Goal: Information Seeking & Learning: Learn about a topic

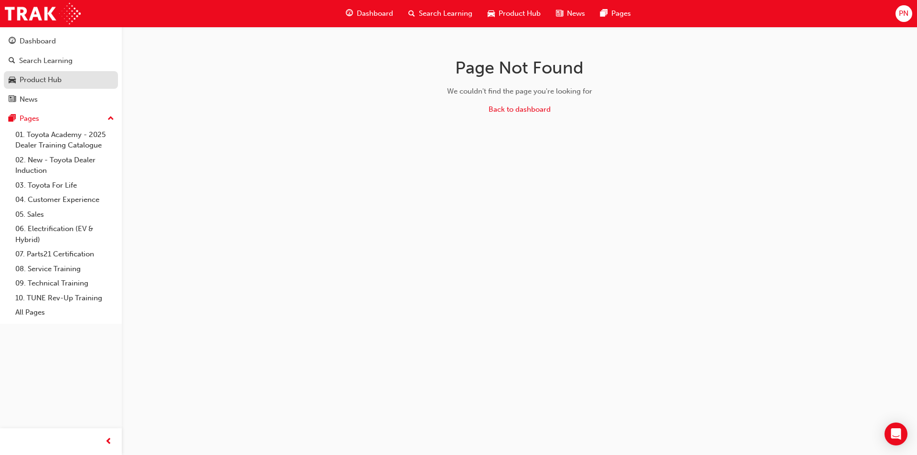
click at [46, 85] on div "Product Hub" at bounding box center [41, 80] width 42 height 11
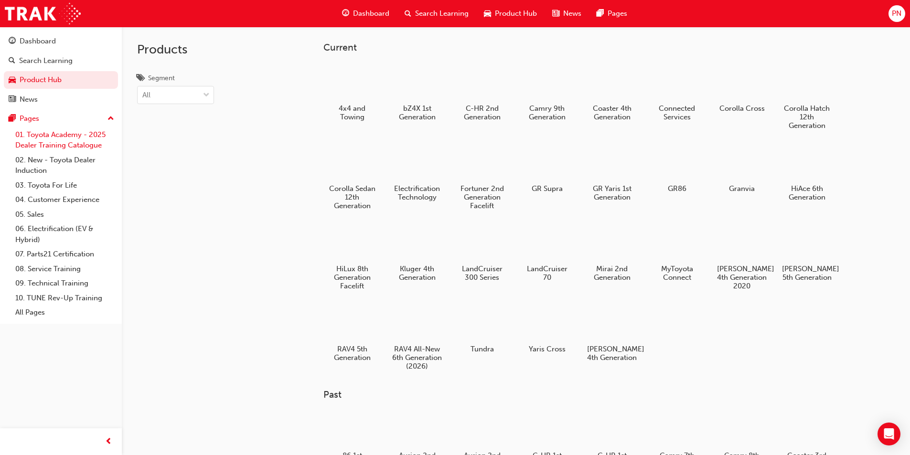
click at [43, 137] on link "01. Toyota Academy - 2025 Dealer Training Catalogue" at bounding box center [64, 140] width 107 height 25
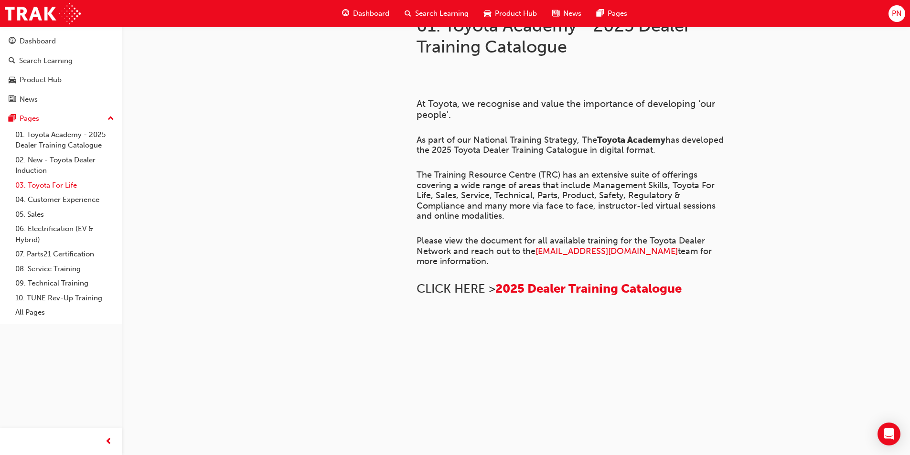
scroll to position [442, 0]
click at [40, 44] on div "Dashboard" at bounding box center [38, 41] width 36 height 11
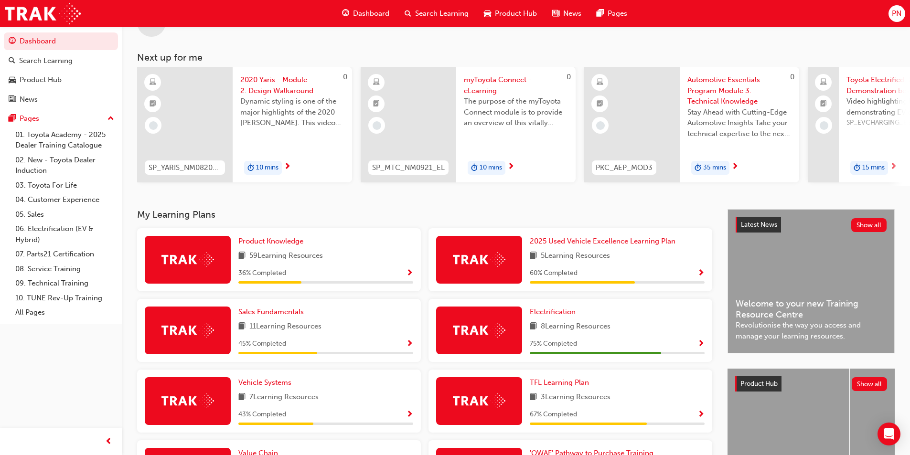
scroll to position [12, 0]
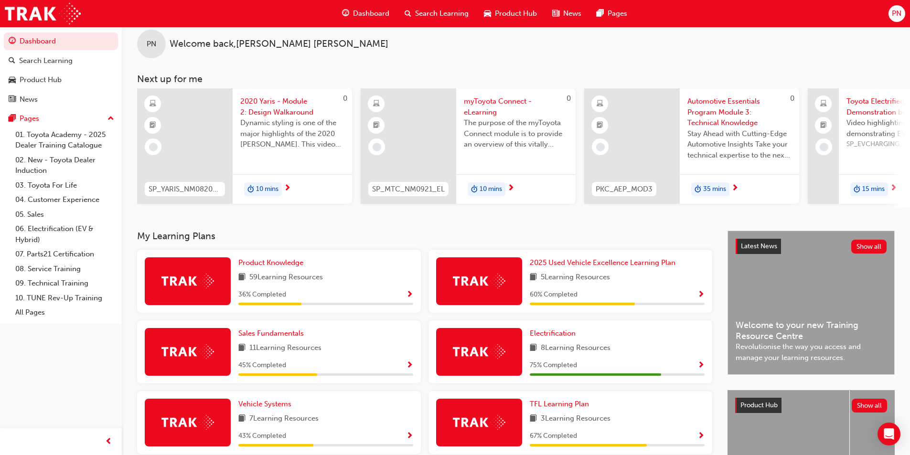
click at [892, 187] on span "next-icon" at bounding box center [893, 188] width 7 height 9
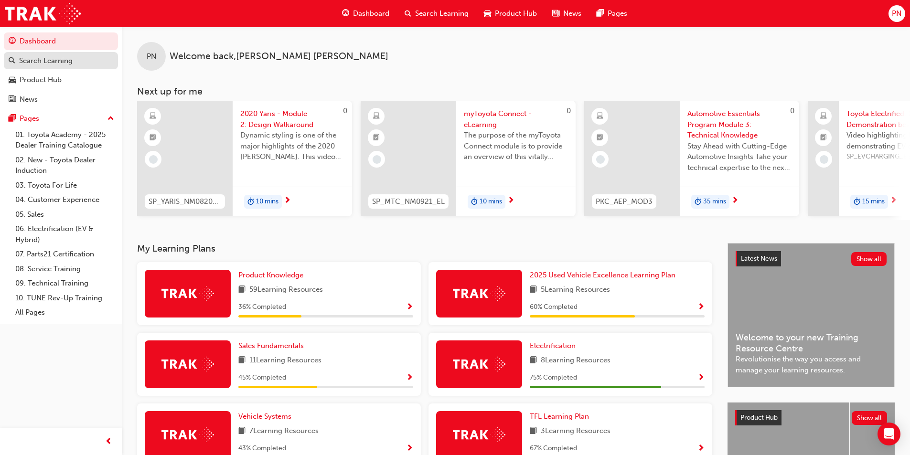
click at [39, 61] on div "Search Learning" at bounding box center [46, 60] width 54 height 11
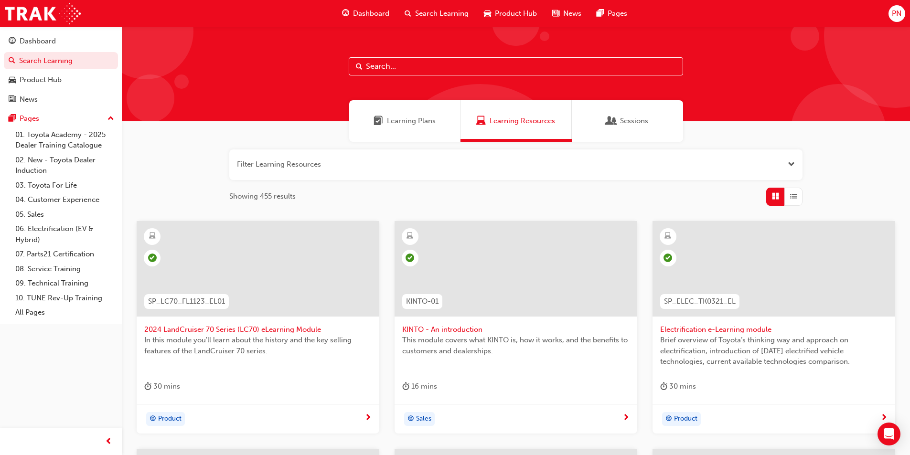
click at [384, 66] on input "text" at bounding box center [516, 66] width 334 height 18
paste input "SP_GRYARIS_NM1120_VID01"
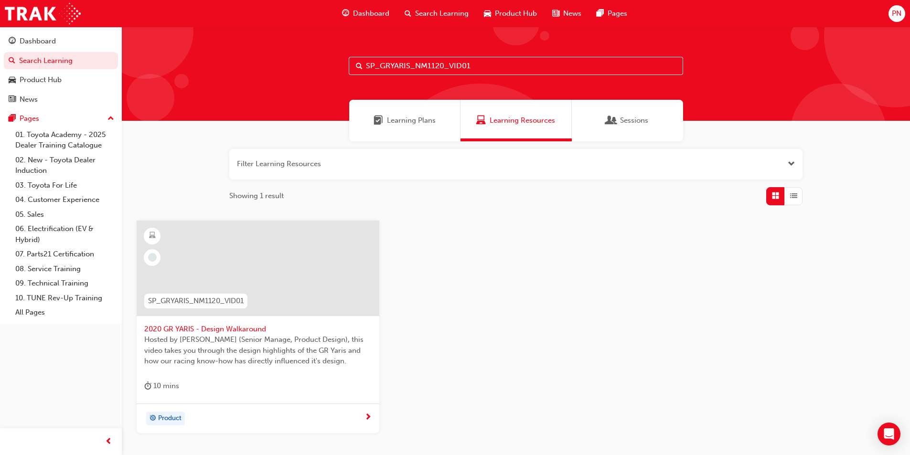
scroll to position [48, 0]
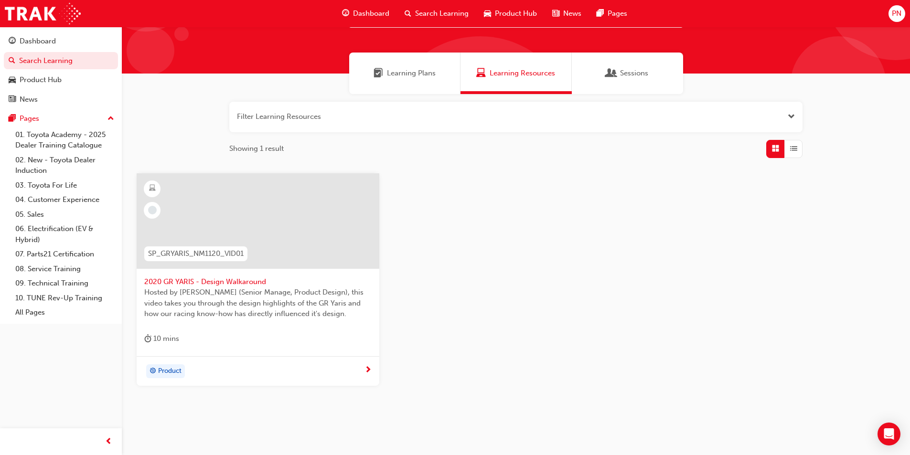
type input "SP_GRYARIS_NM1120_VID01"
click at [251, 210] on div at bounding box center [258, 221] width 243 height 96
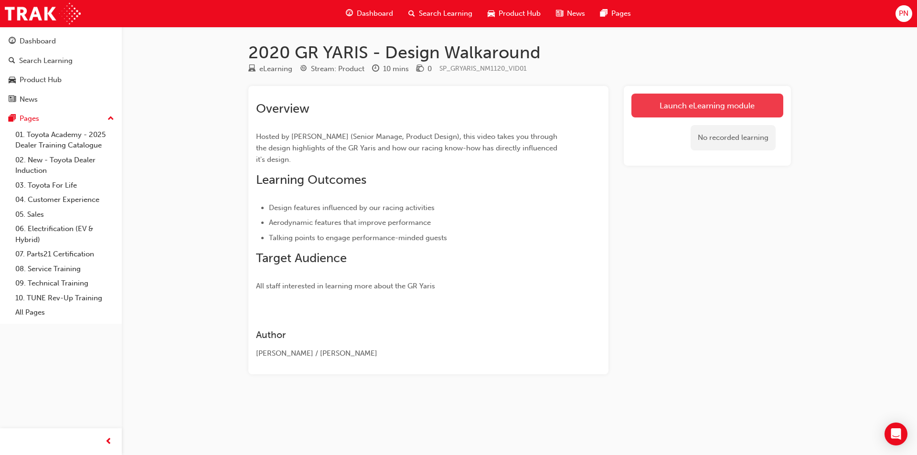
click at [704, 108] on link "Launch eLearning module" at bounding box center [708, 106] width 152 height 24
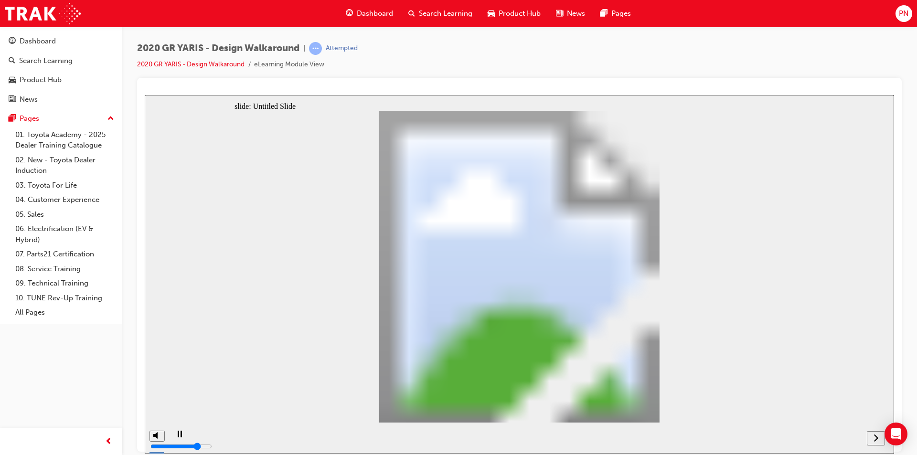
click at [877, 436] on icon "next" at bounding box center [876, 437] width 4 height 7
click at [877, 436] on icon "next" at bounding box center [876, 437] width 5 height 9
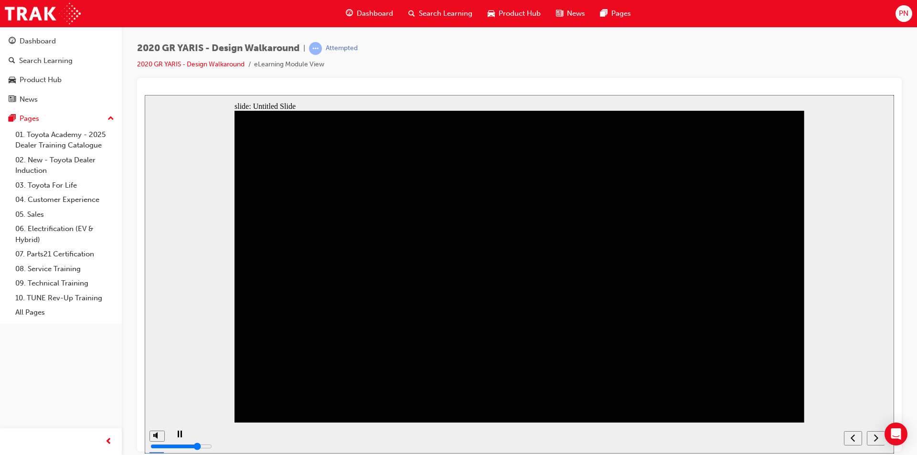
click at [877, 436] on nav "slide navigation" at bounding box center [864, 437] width 41 height 31
click at [153, 438] on div "misc controls" at bounding box center [157, 431] width 14 height 50
drag, startPoint x: 155, startPoint y: 412, endPoint x: 159, endPoint y: 427, distance: 15.0
click at [159, 414] on input "volume" at bounding box center [182, 411] width 62 height 8
drag, startPoint x: 153, startPoint y: 422, endPoint x: 155, endPoint y: 406, distance: 15.9
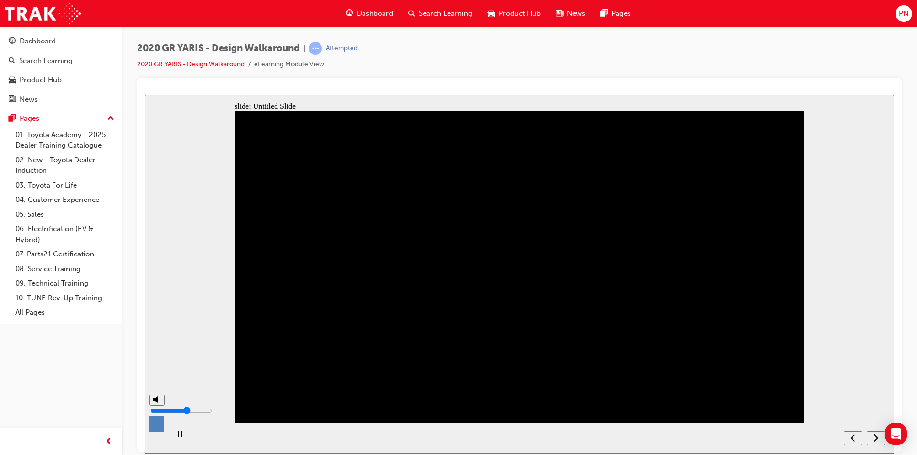
click at [155, 407] on input "volume" at bounding box center [182, 411] width 62 height 8
drag, startPoint x: 156, startPoint y: 406, endPoint x: 154, endPoint y: 412, distance: 6.8
type input "3"
click at [154, 412] on input "volume" at bounding box center [182, 411] width 62 height 8
click at [878, 433] on icon "next" at bounding box center [876, 437] width 5 height 9
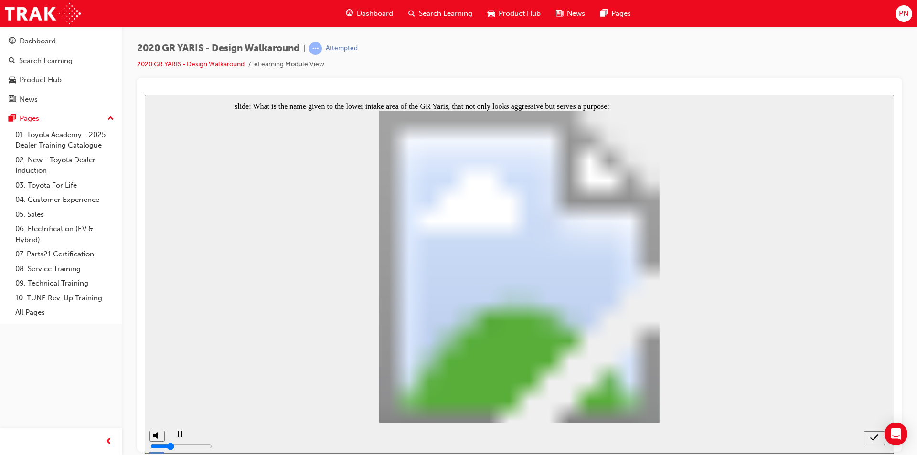
radio input "false"
drag, startPoint x: 346, startPoint y: 354, endPoint x: 353, endPoint y: 354, distance: 6.7
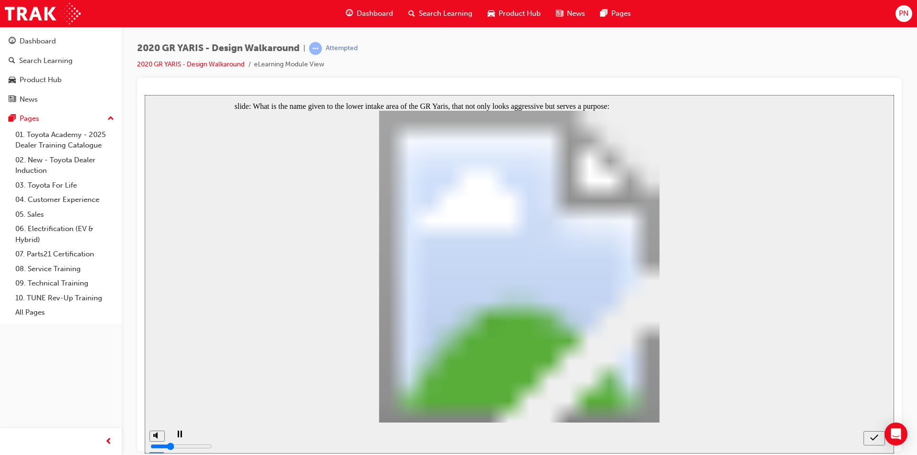
radio input "false"
radio input "true"
click at [875, 438] on icon "submit" at bounding box center [875, 437] width 8 height 6
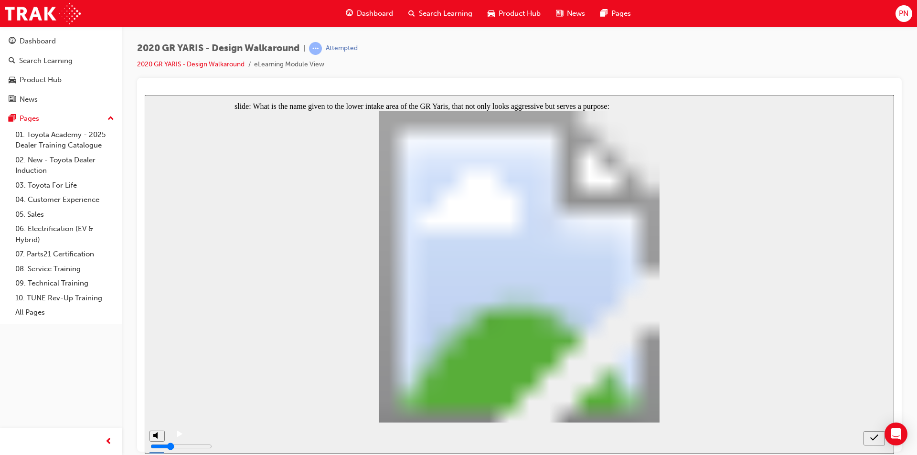
radio input "true"
click at [878, 439] on icon "submit" at bounding box center [875, 437] width 8 height 9
radio input "true"
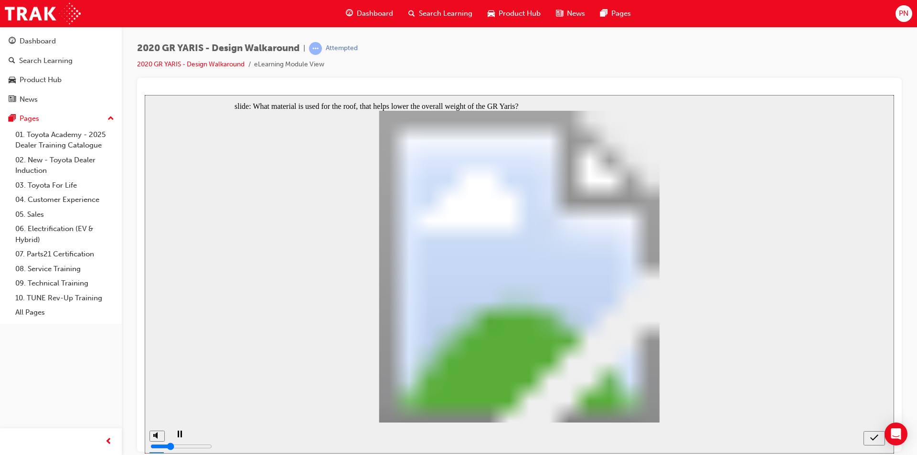
click at [877, 437] on icon "submit" at bounding box center [875, 437] width 8 height 9
radio input "true"
click at [872, 437] on icon "submit" at bounding box center [875, 437] width 8 height 9
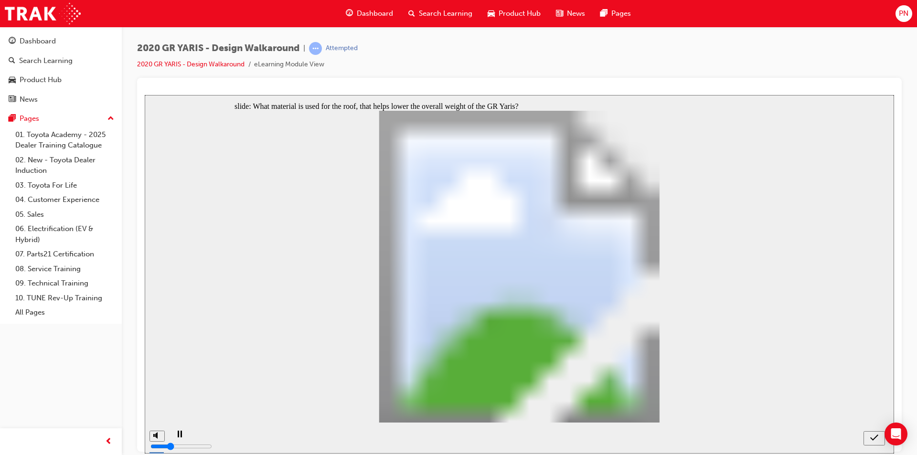
radio input "true"
click at [874, 436] on icon "submit" at bounding box center [875, 437] width 8 height 9
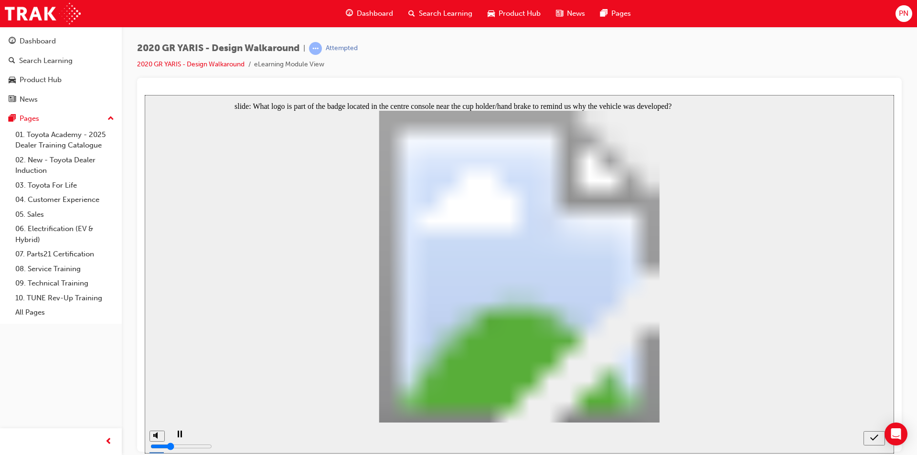
radio input "true"
click at [876, 437] on icon "submit" at bounding box center [875, 437] width 8 height 9
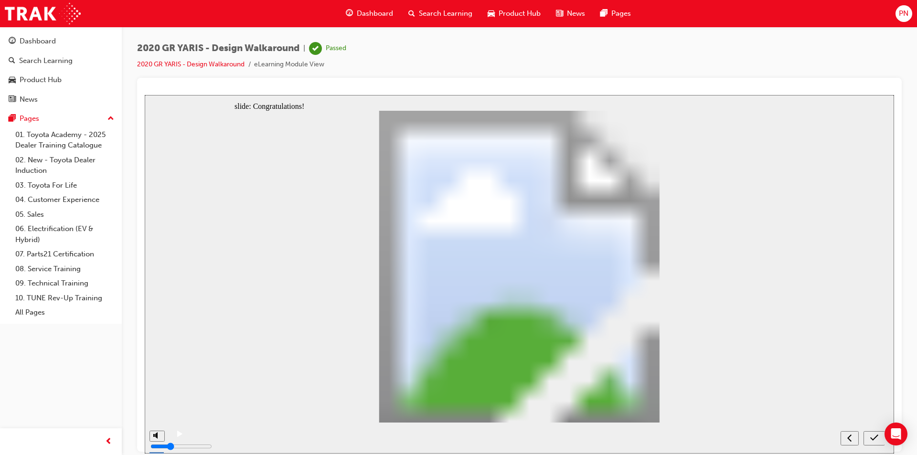
click at [870, 438] on div "submit" at bounding box center [875, 438] width 14 height 10
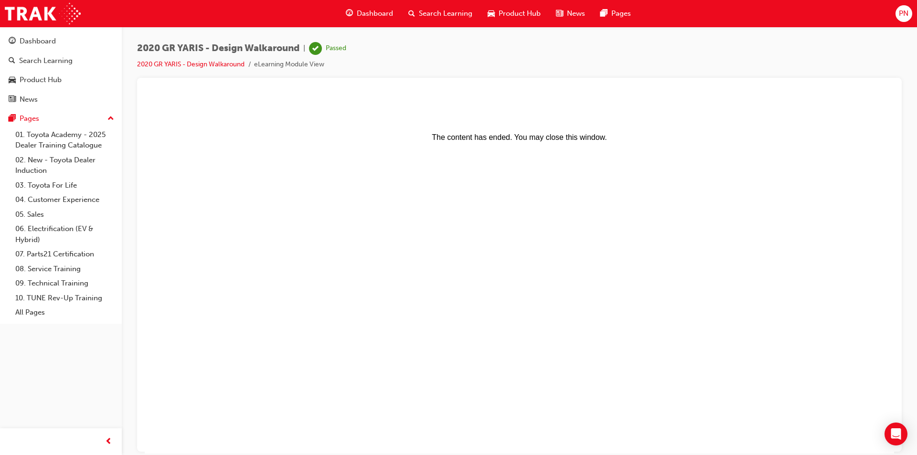
click at [439, 9] on span "Search Learning" at bounding box center [446, 13] width 54 height 11
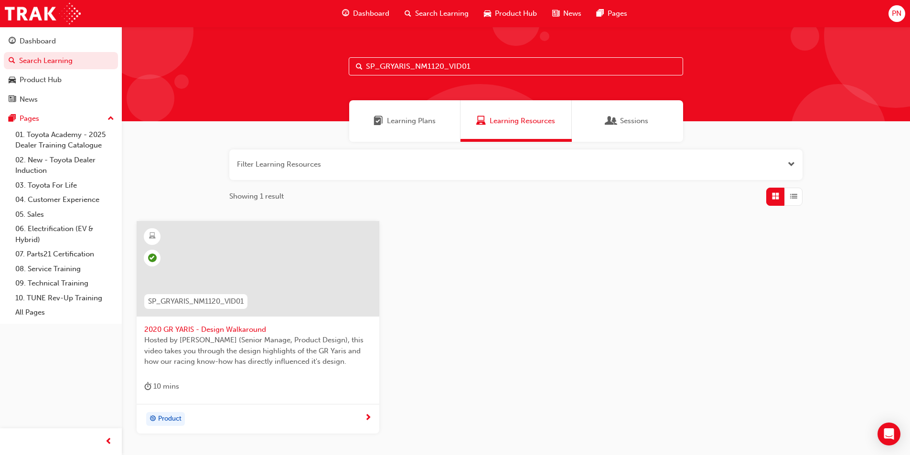
drag, startPoint x: 447, startPoint y: 67, endPoint x: 353, endPoint y: 67, distance: 94.1
click at [353, 67] on input "SP_GRYARIS_NM1120_VID01" at bounding box center [516, 66] width 334 height 18
paste input "2"
type input "SP_GRYARIS_NM1120_VID02"
click at [271, 277] on div at bounding box center [258, 269] width 243 height 96
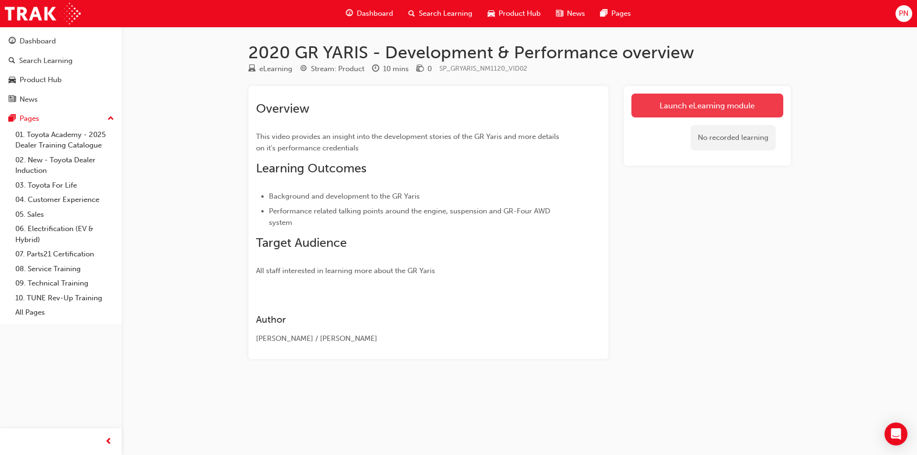
click at [680, 102] on link "Launch eLearning module" at bounding box center [708, 106] width 152 height 24
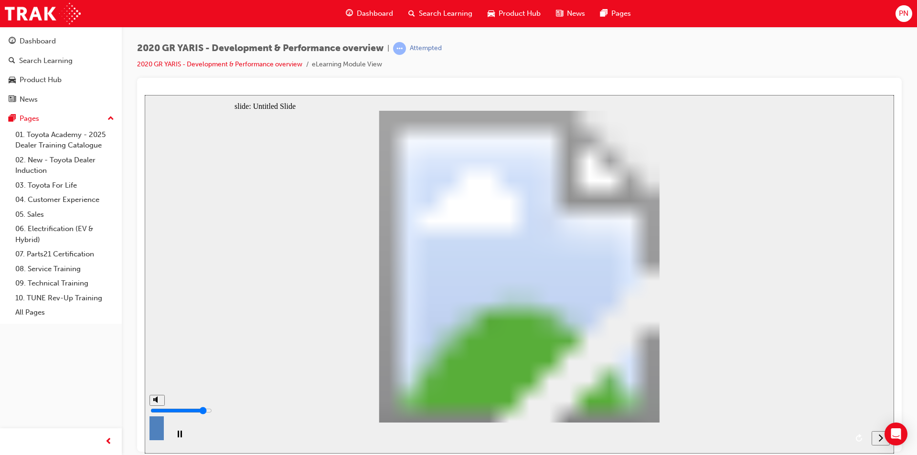
drag, startPoint x: 156, startPoint y: 409, endPoint x: 172, endPoint y: 419, distance: 18.3
click at [157, 407] on input "volume" at bounding box center [182, 411] width 62 height 8
click at [880, 441] on icon "next" at bounding box center [881, 437] width 4 height 7
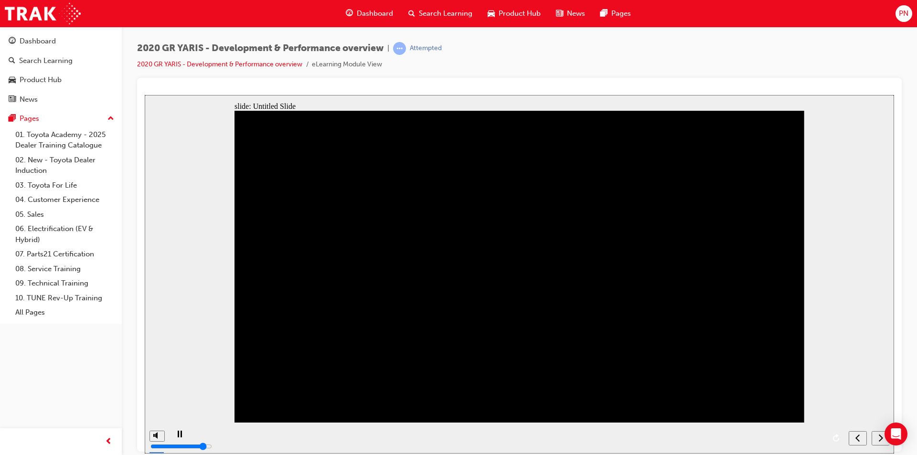
click at [880, 441] on icon "next" at bounding box center [881, 437] width 4 height 7
type input "2"
click at [157, 414] on input "volume" at bounding box center [182, 411] width 62 height 8
